Goal: Transaction & Acquisition: Purchase product/service

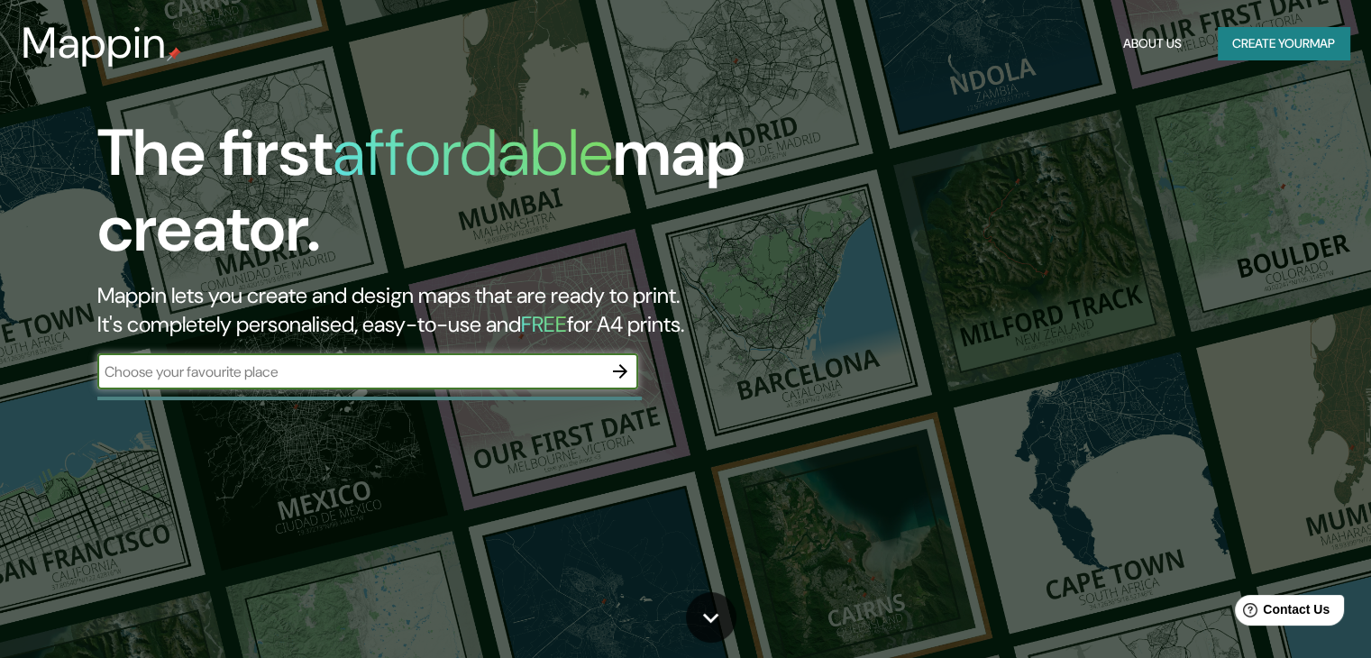
click at [1252, 41] on button "Create your map" at bounding box center [1284, 43] width 132 height 33
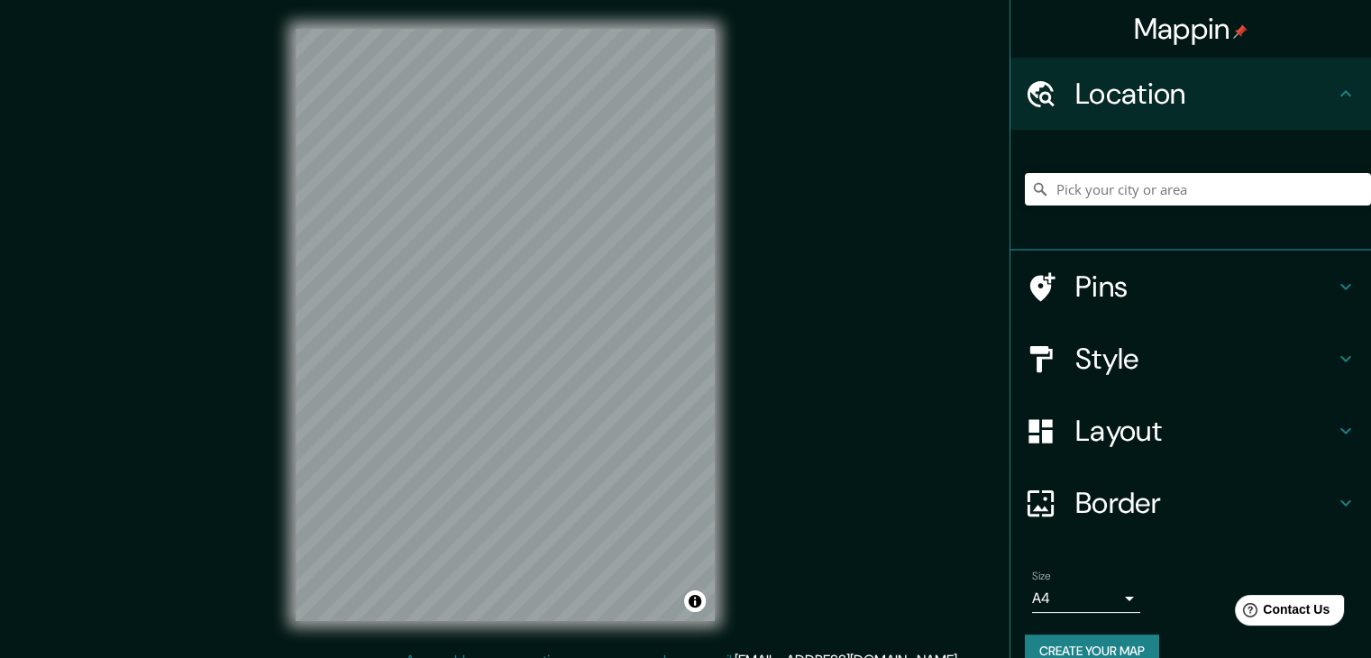
click at [766, 96] on div "Mappin Location Pins Style Layout Border Choose a border. Hint : you can make l…" at bounding box center [685, 339] width 1371 height 679
click at [1094, 192] on input "Pick your city or area" at bounding box center [1198, 189] width 346 height 32
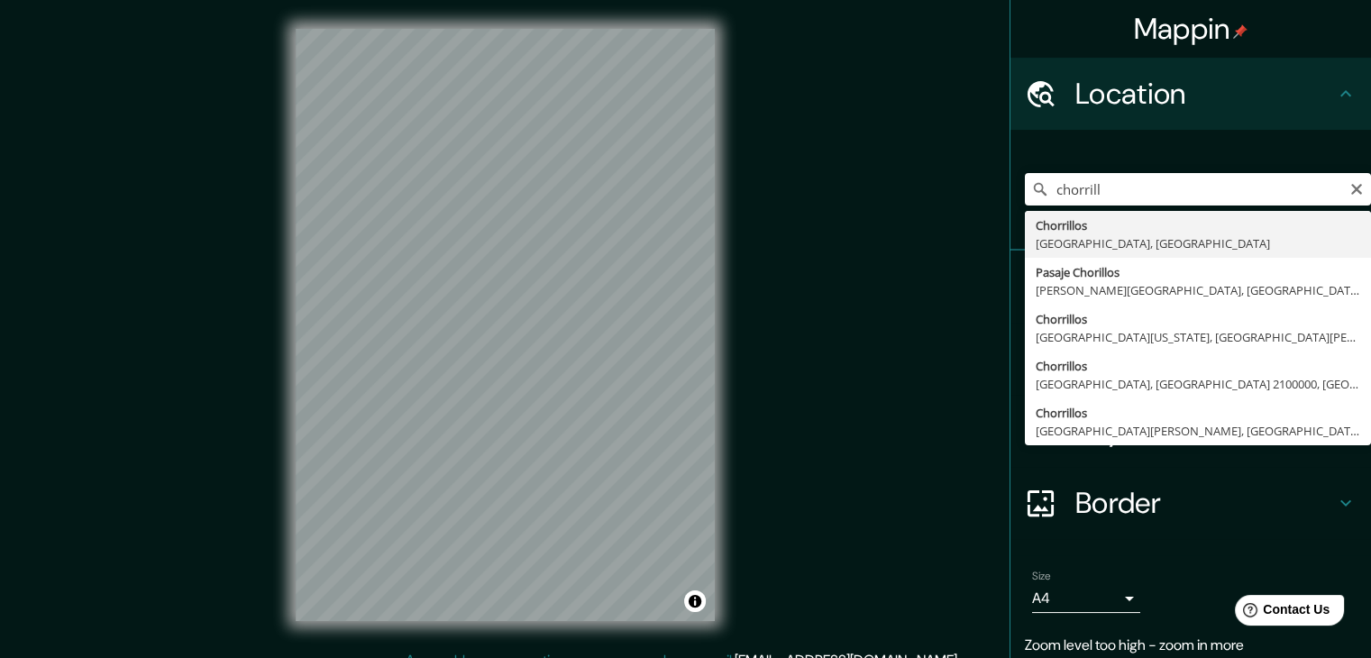
type input "Chorrillos, [GEOGRAPHIC_DATA], [GEOGRAPHIC_DATA]"
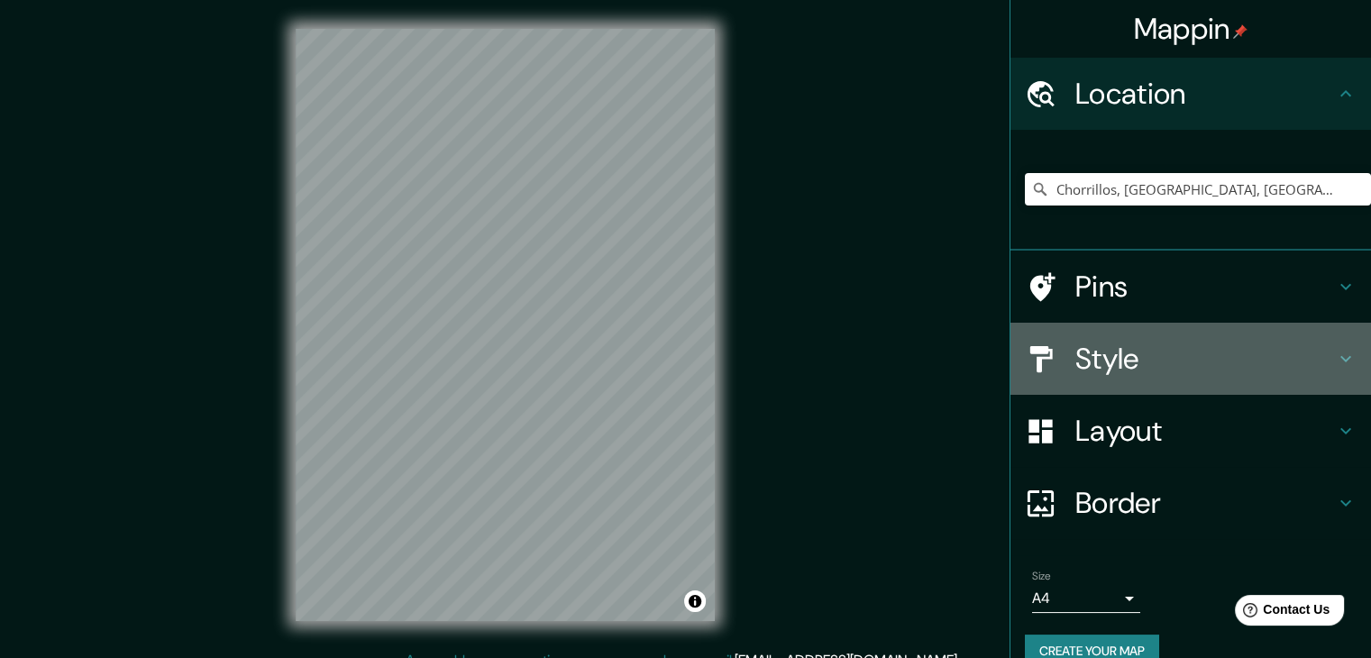
click at [1125, 358] on h4 "Style" at bounding box center [1206, 359] width 260 height 36
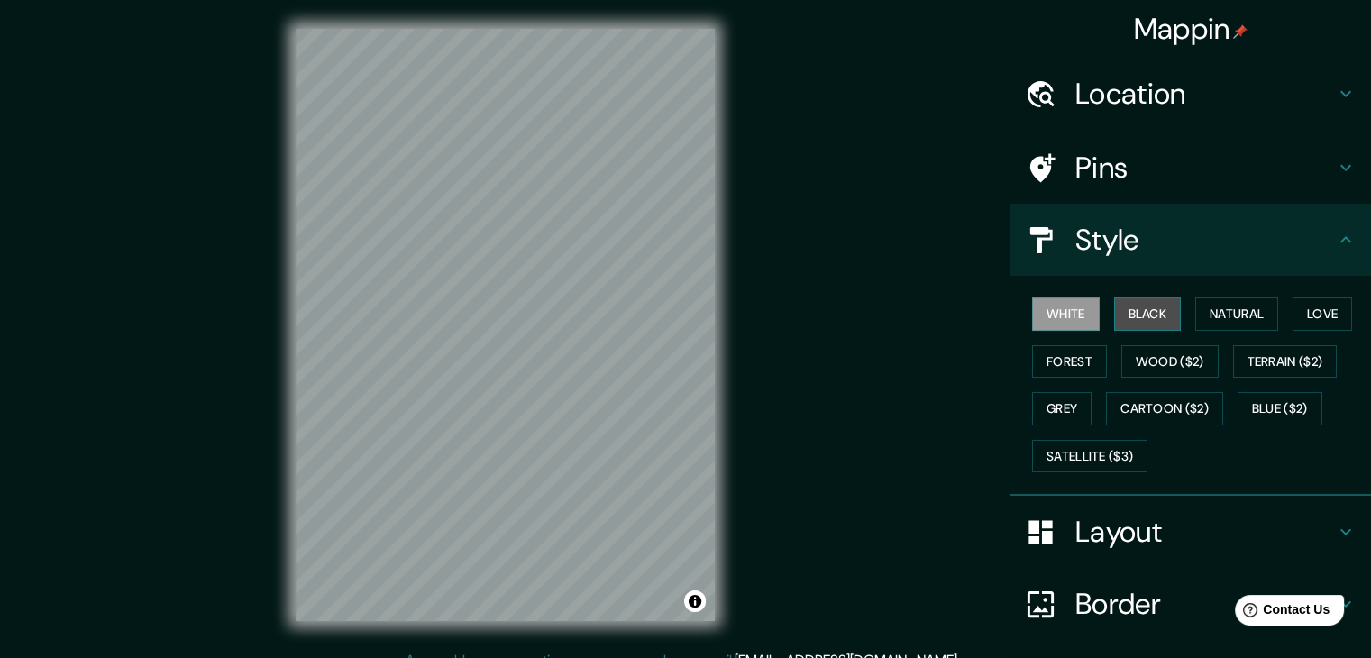
click at [1150, 320] on button "Black" at bounding box center [1148, 314] width 68 height 33
click at [1061, 318] on button "White" at bounding box center [1066, 314] width 68 height 33
click at [1118, 315] on button "Black" at bounding box center [1148, 314] width 68 height 33
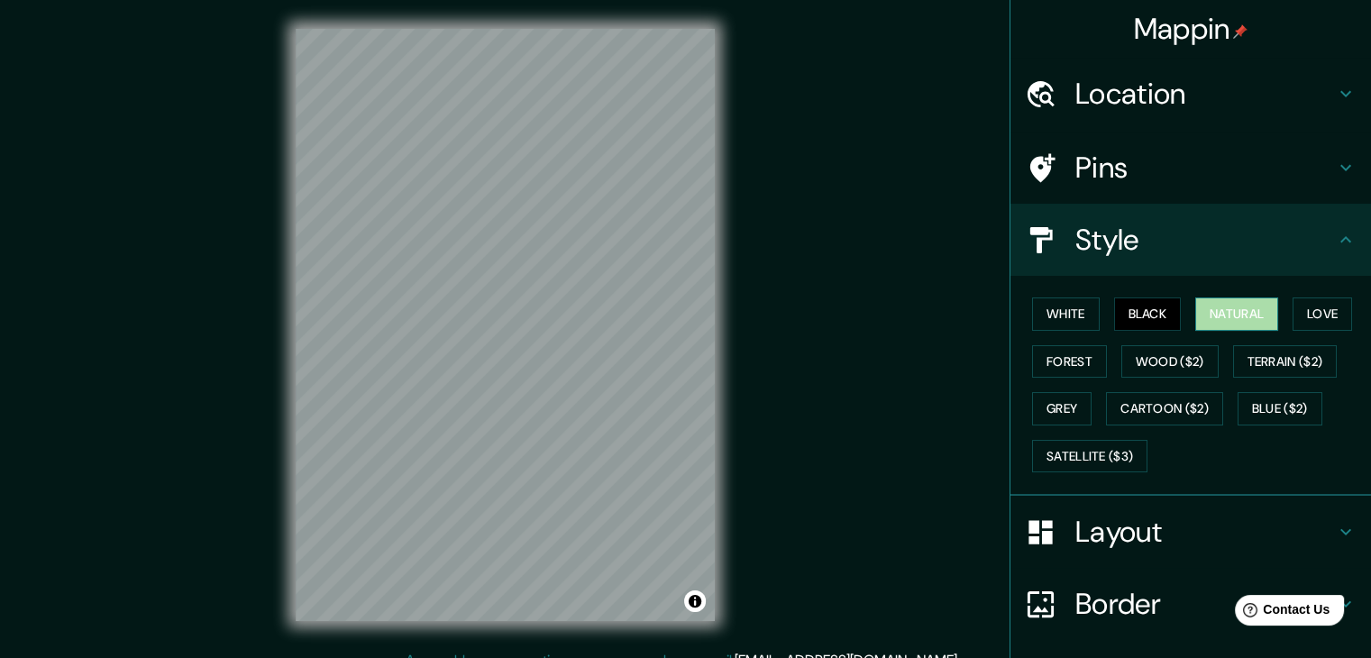
click at [1222, 314] on button "Natural" at bounding box center [1236, 314] width 83 height 33
click at [1311, 308] on button "Love" at bounding box center [1323, 314] width 60 height 33
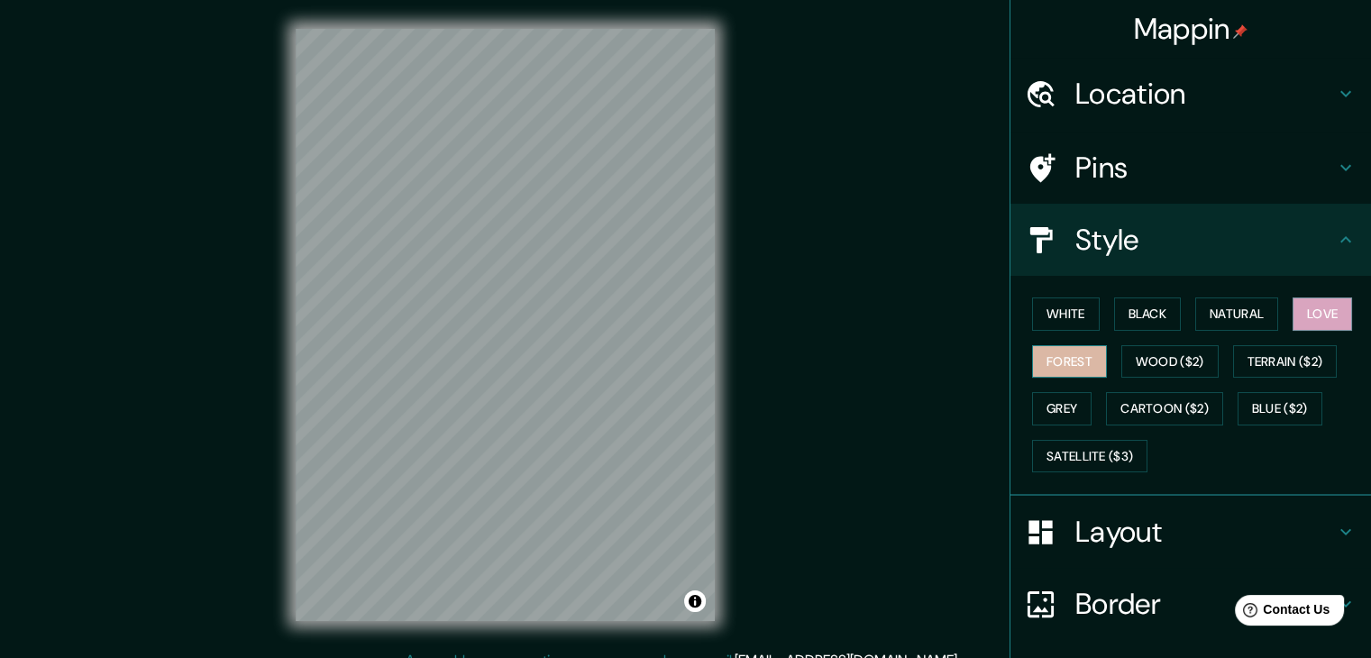
click at [1041, 373] on button "Forest" at bounding box center [1069, 361] width 75 height 33
click at [1152, 356] on button "Wood ($2)" at bounding box center [1169, 361] width 97 height 33
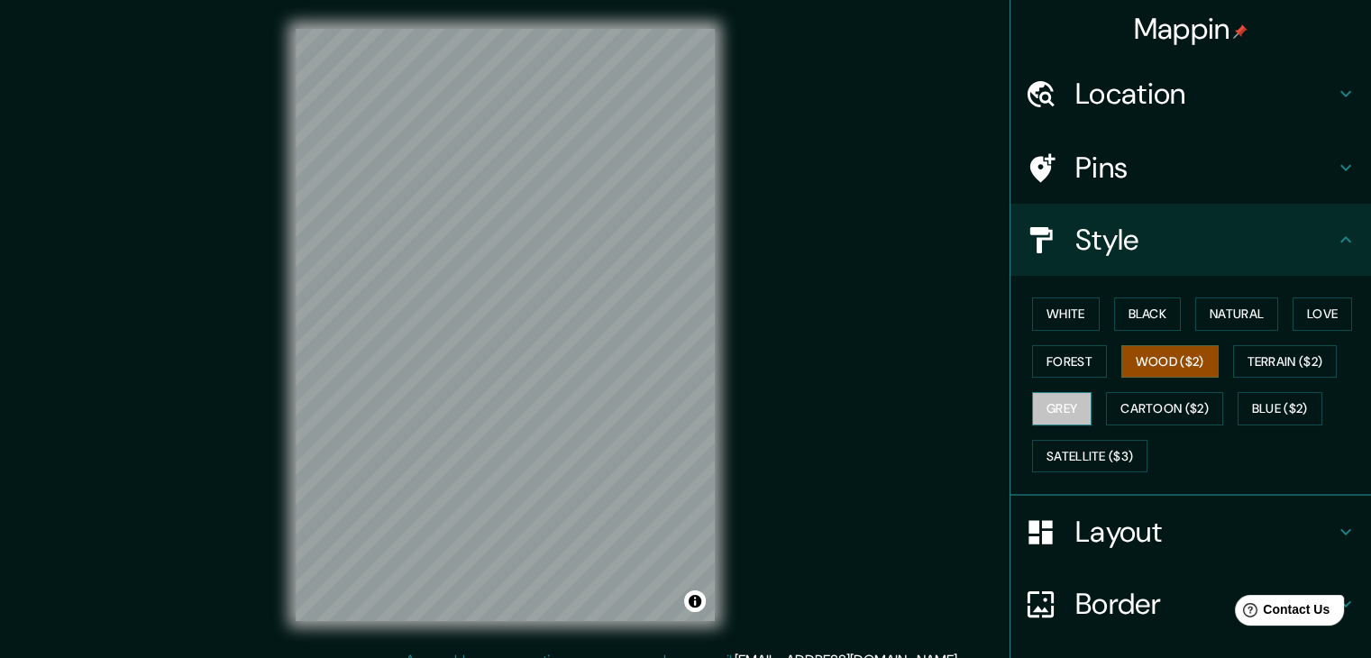
click at [1041, 407] on button "Grey" at bounding box center [1062, 408] width 60 height 33
click at [1248, 406] on button "Blue ($2)" at bounding box center [1280, 408] width 85 height 33
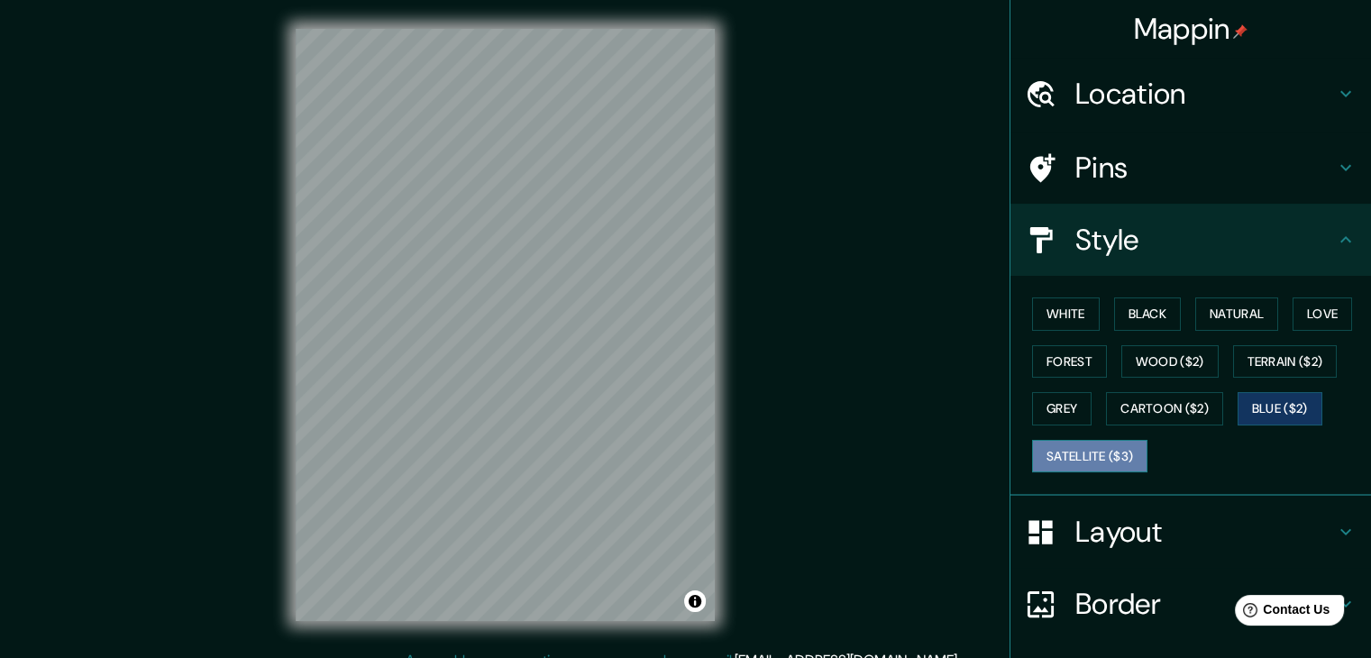
click at [1071, 457] on button "Satellite ($3)" at bounding box center [1089, 456] width 115 height 33
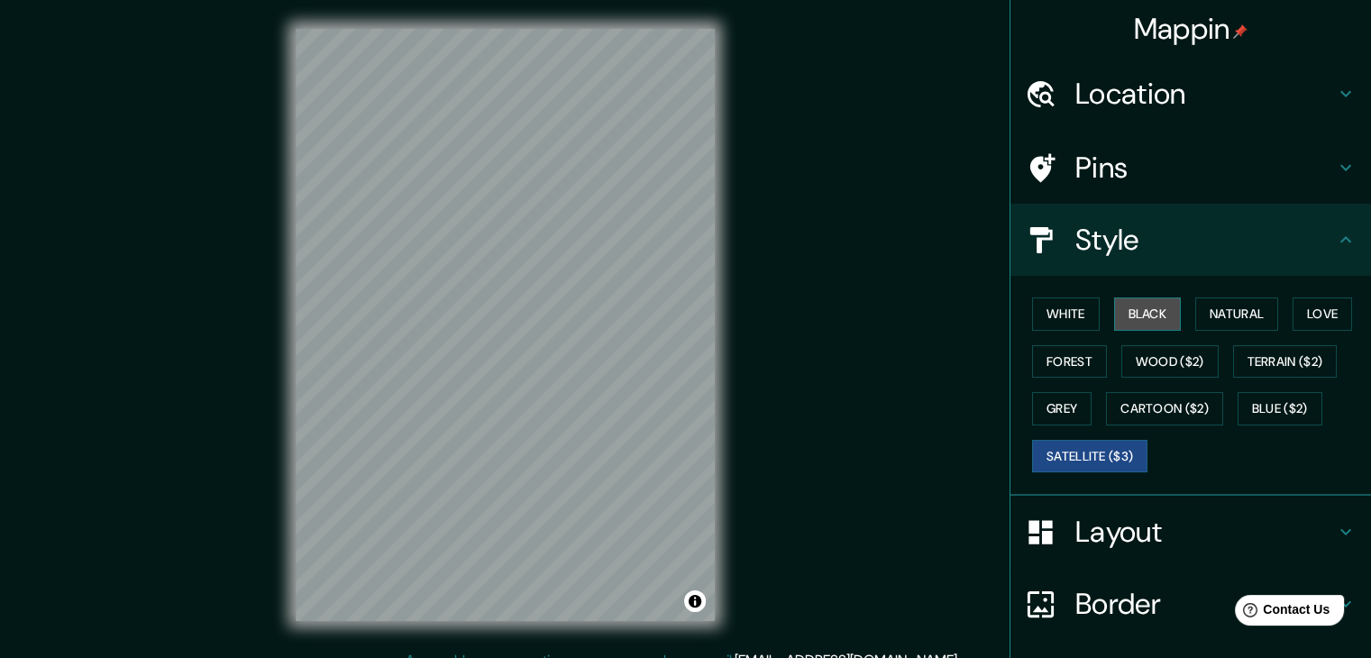
click at [1131, 309] on button "Black" at bounding box center [1148, 314] width 68 height 33
click at [796, 387] on div "Mappin Location [GEOGRAPHIC_DATA], [GEOGRAPHIC_DATA], [GEOGRAPHIC_DATA] Pins St…" at bounding box center [685, 339] width 1371 height 679
